Goal: Obtain resource: Obtain resource

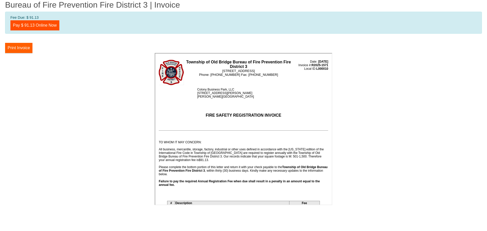
click at [18, 50] on button "Print Invoice" at bounding box center [18, 48] width 27 height 10
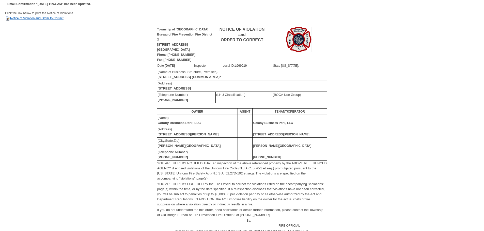
click at [41, 19] on link "Notice of Violation and Order to Correct" at bounding box center [34, 19] width 58 height 4
click at [47, 17] on link "Notice of Violation and Order to Correct" at bounding box center [34, 19] width 58 height 4
